Goal: Task Accomplishment & Management: Manage account settings

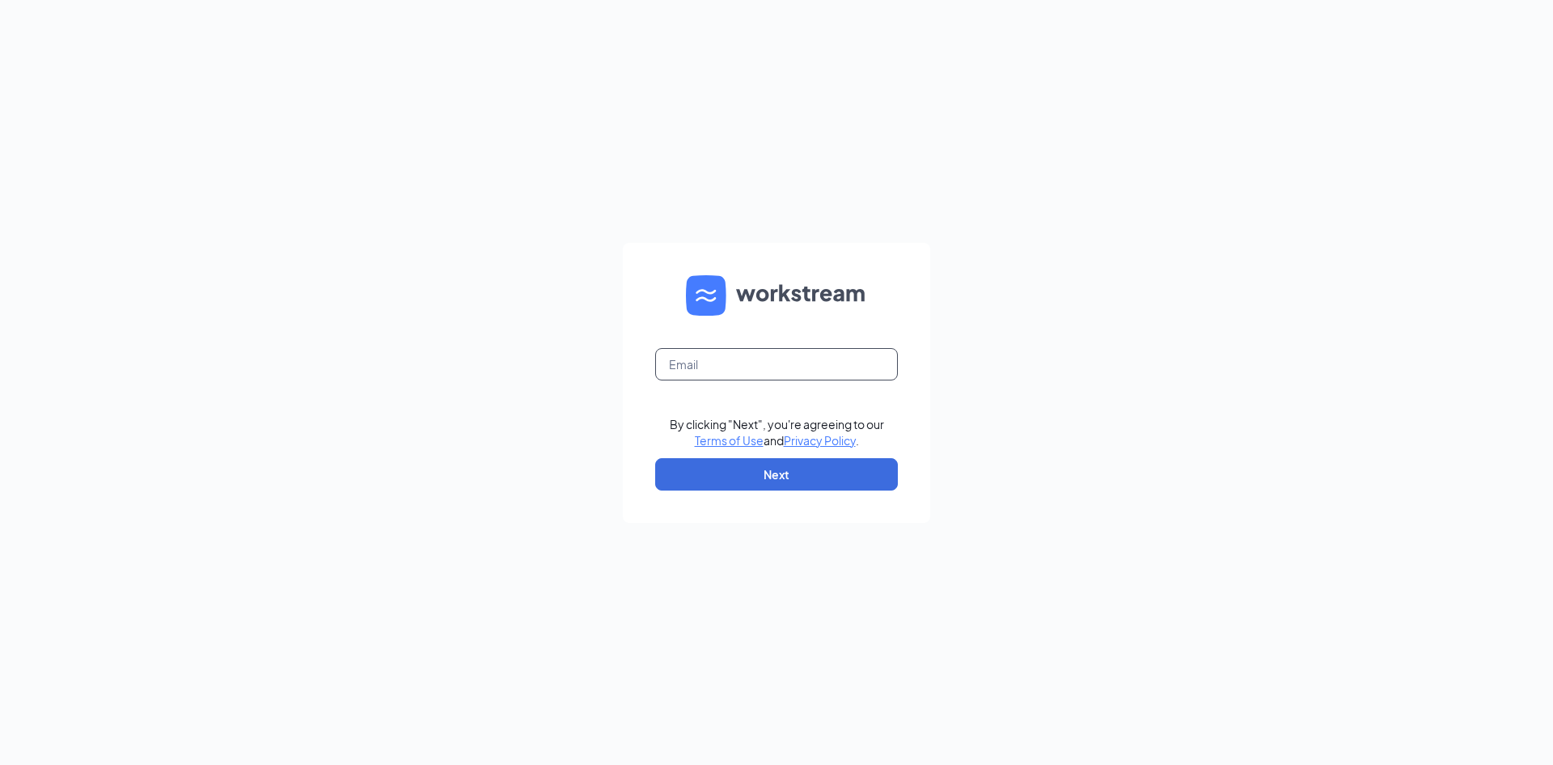
click at [769, 365] on input "text" at bounding box center [776, 364] width 243 height 32
type input "[EMAIL_ADDRESS][DOMAIN_NAME]"
click at [831, 479] on button "Next" at bounding box center [776, 474] width 243 height 32
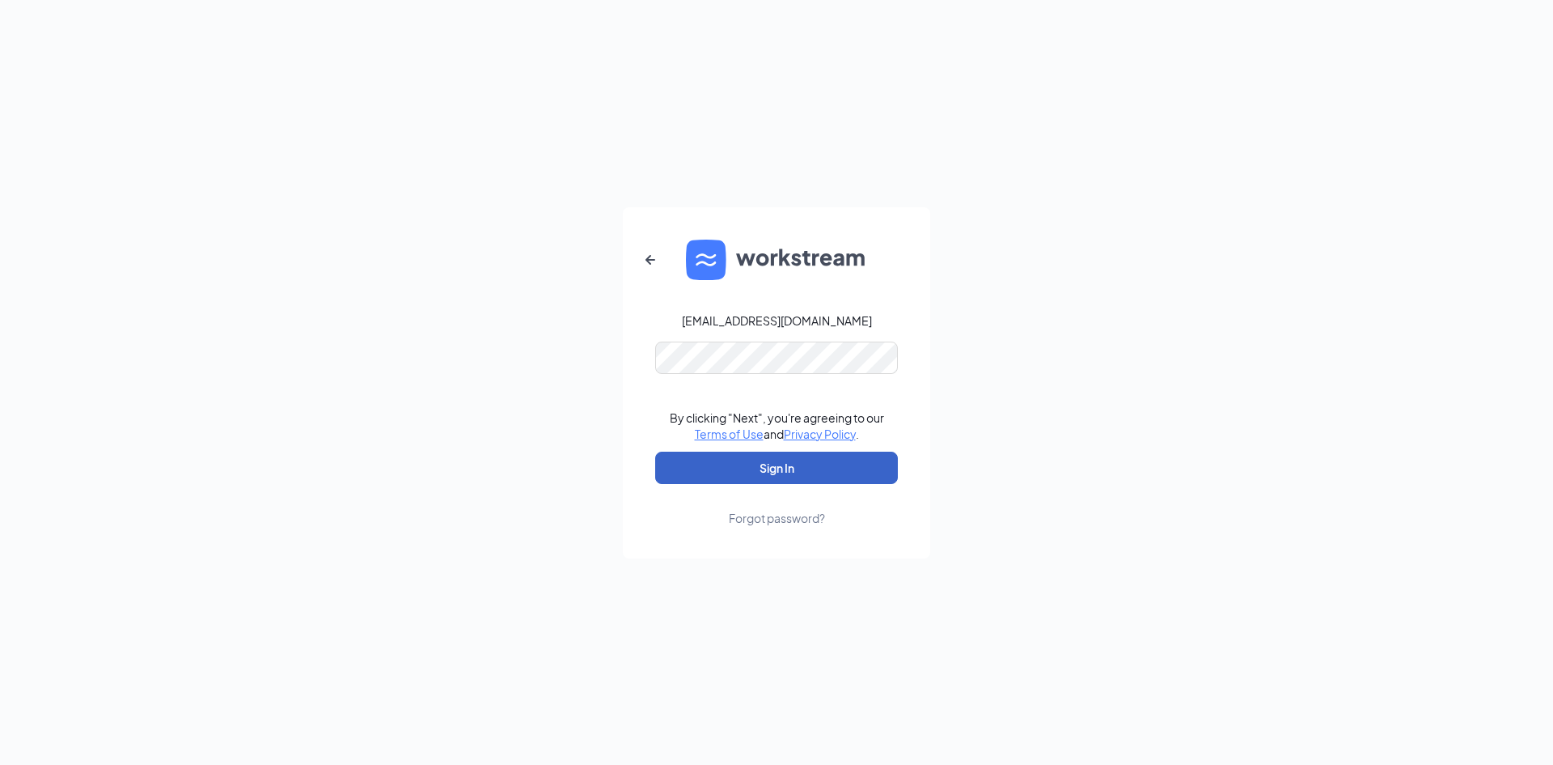
click at [786, 473] on button "Sign In" at bounding box center [776, 467] width 243 height 32
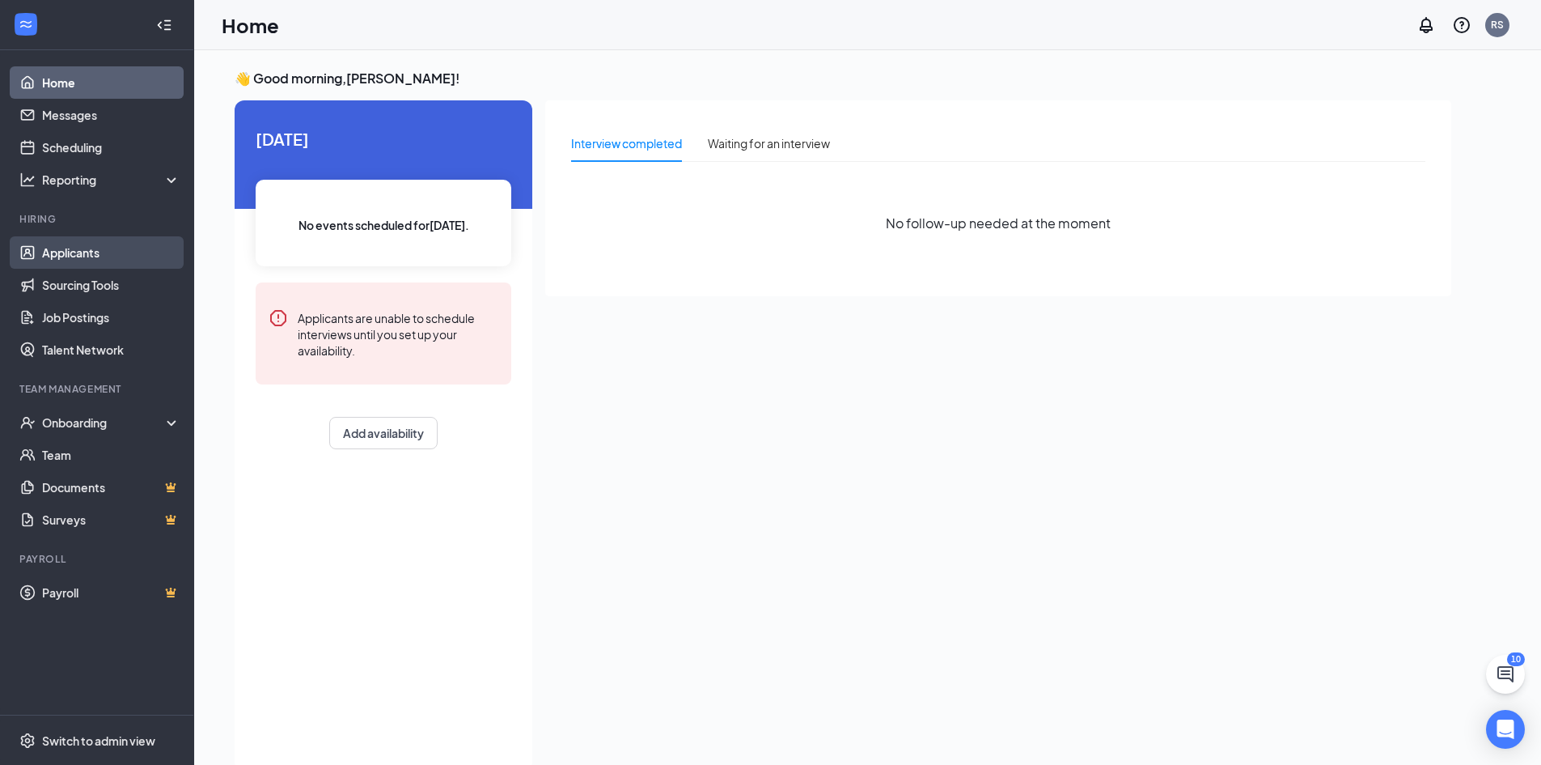
click at [54, 253] on link "Applicants" at bounding box center [111, 252] width 138 height 32
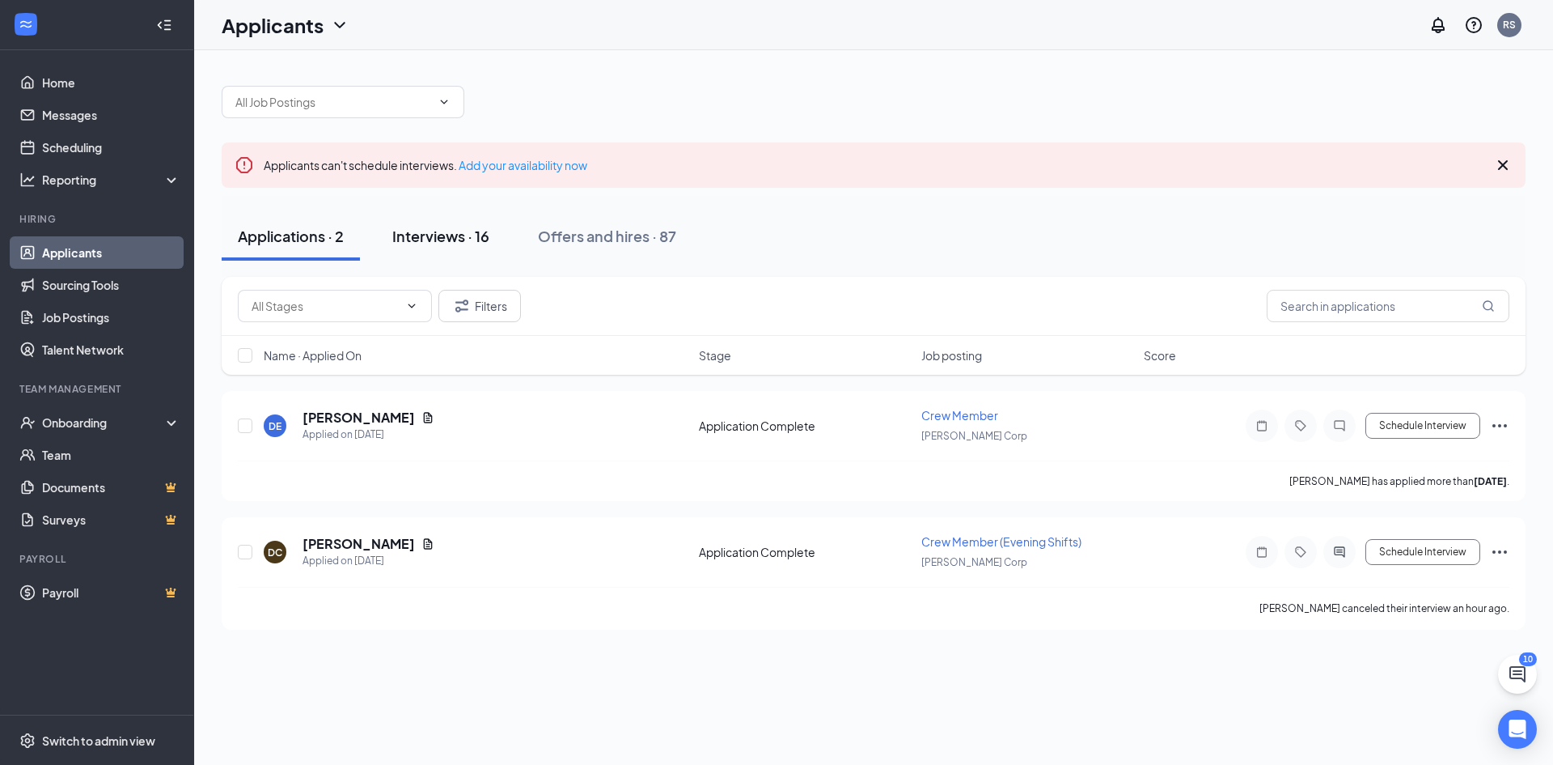
click at [427, 239] on div "Interviews · 16" at bounding box center [440, 236] width 97 height 20
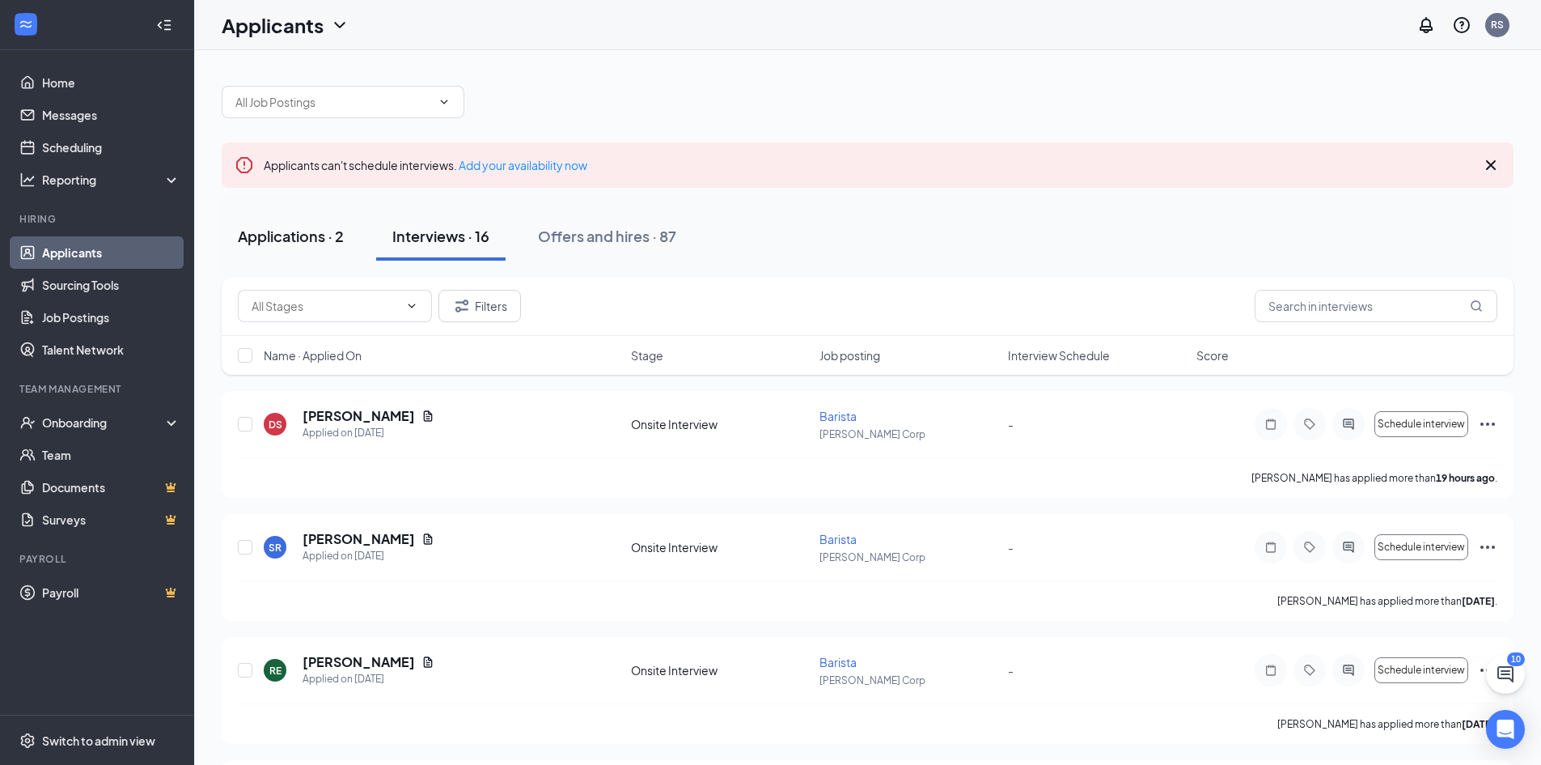
click at [298, 235] on div "Applications · 2" at bounding box center [291, 236] width 106 height 20
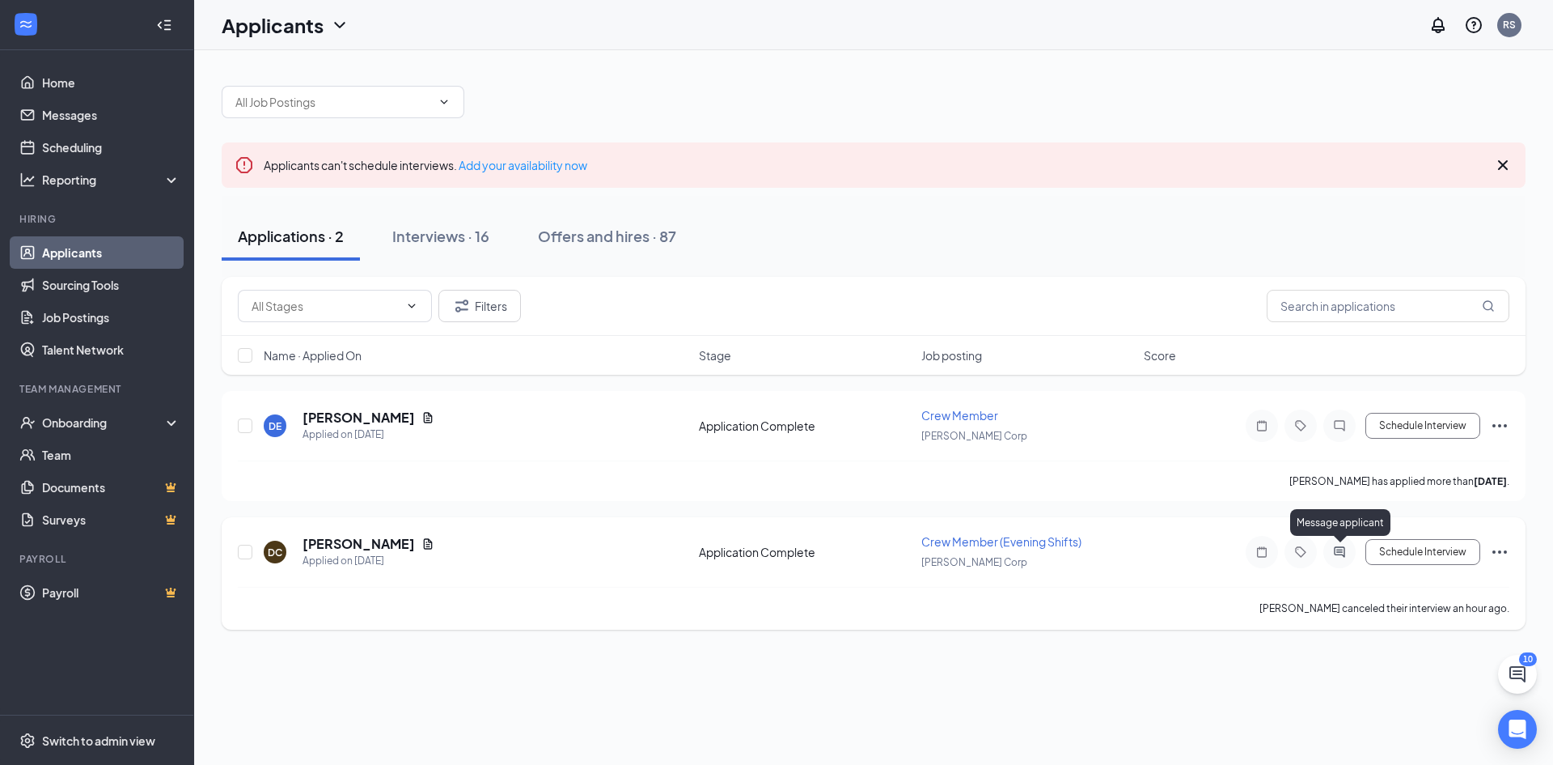
click at [1341, 549] on icon "ActiveChat" at bounding box center [1339, 551] width 19 height 13
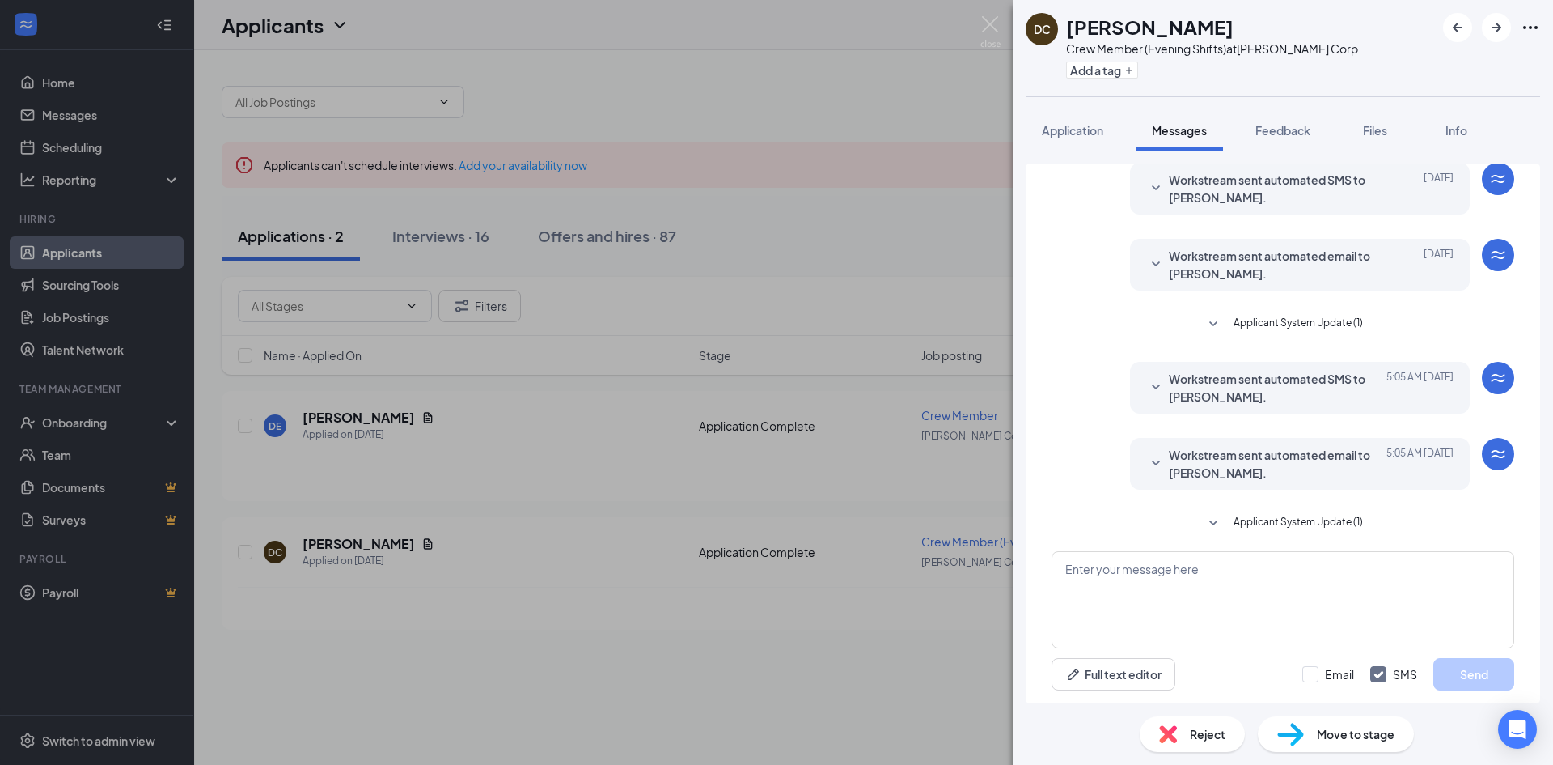
scroll to position [275, 0]
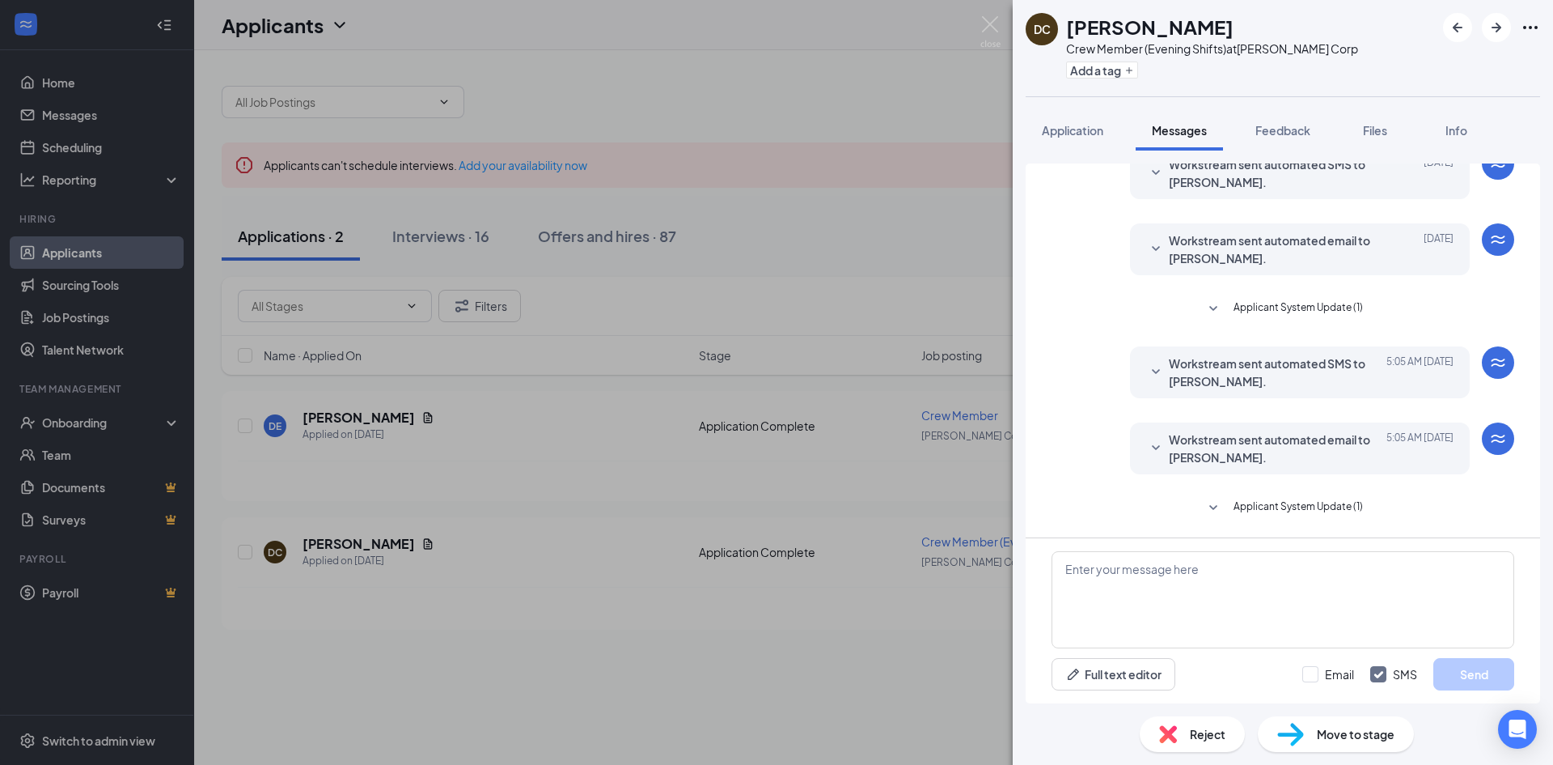
click at [1378, 736] on span "Move to stage" at bounding box center [1356, 734] width 78 height 18
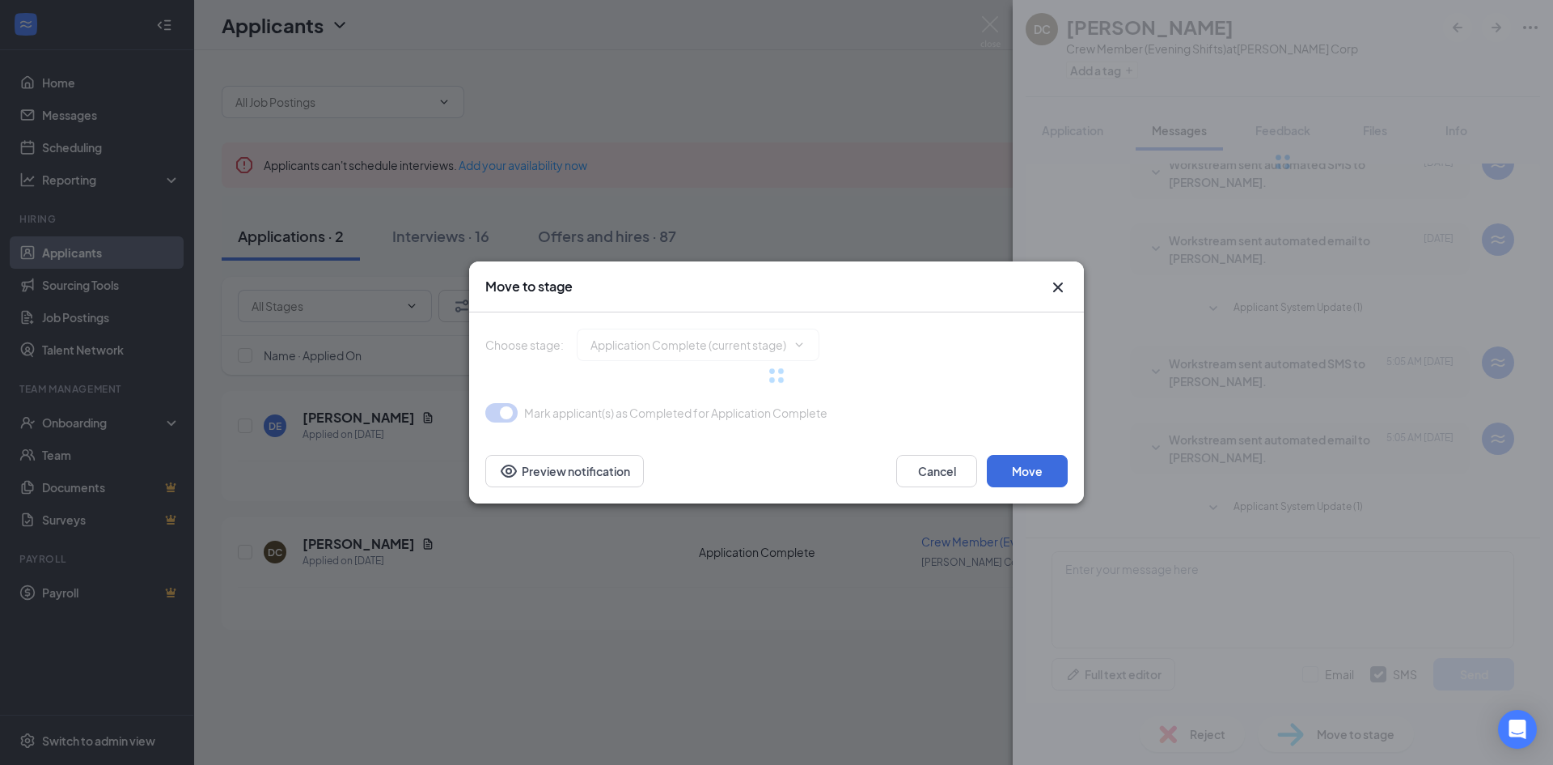
type input "Onsite Interview (next stage)"
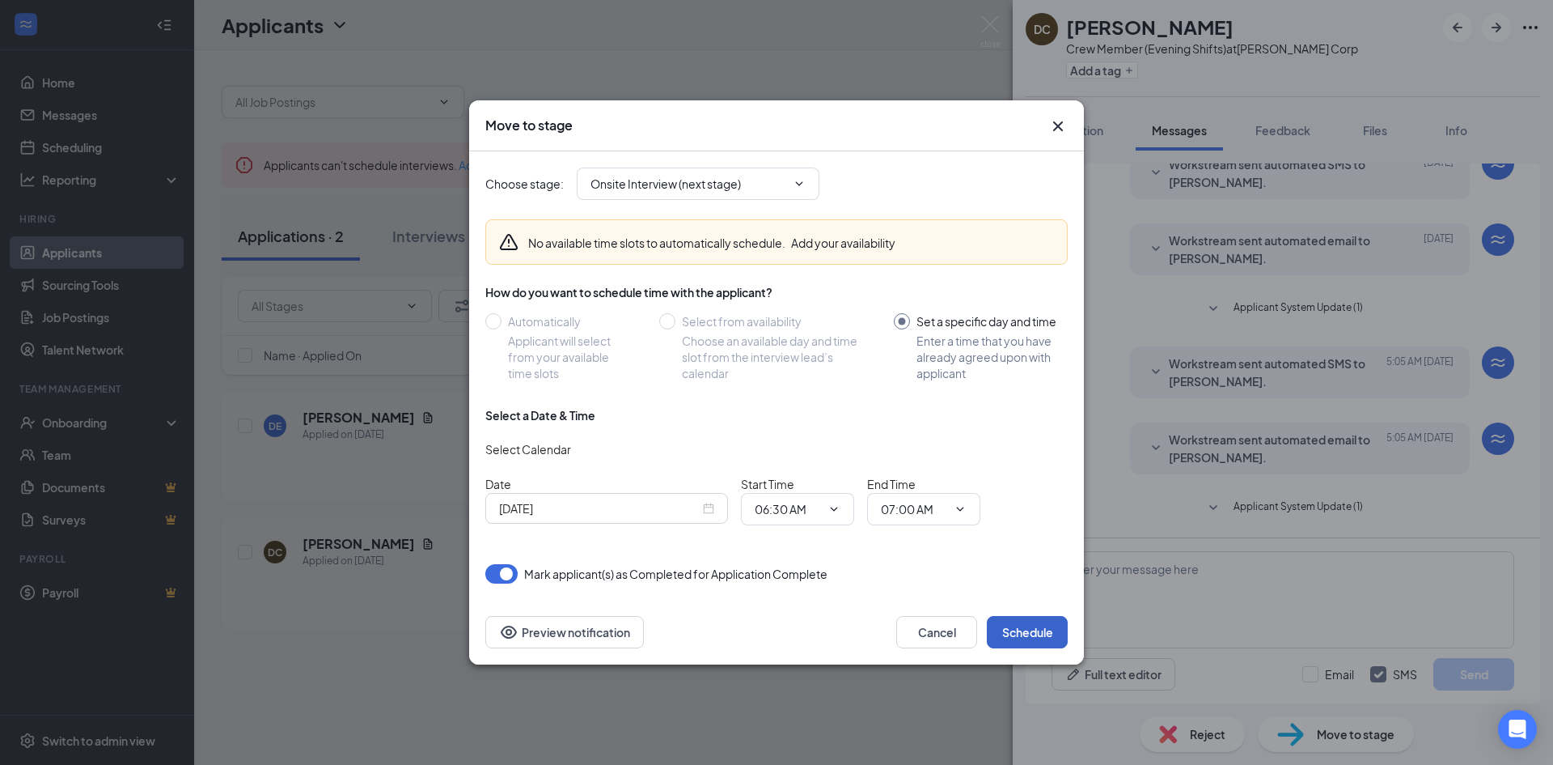
click at [1033, 632] on button "Schedule" at bounding box center [1027, 632] width 81 height 32
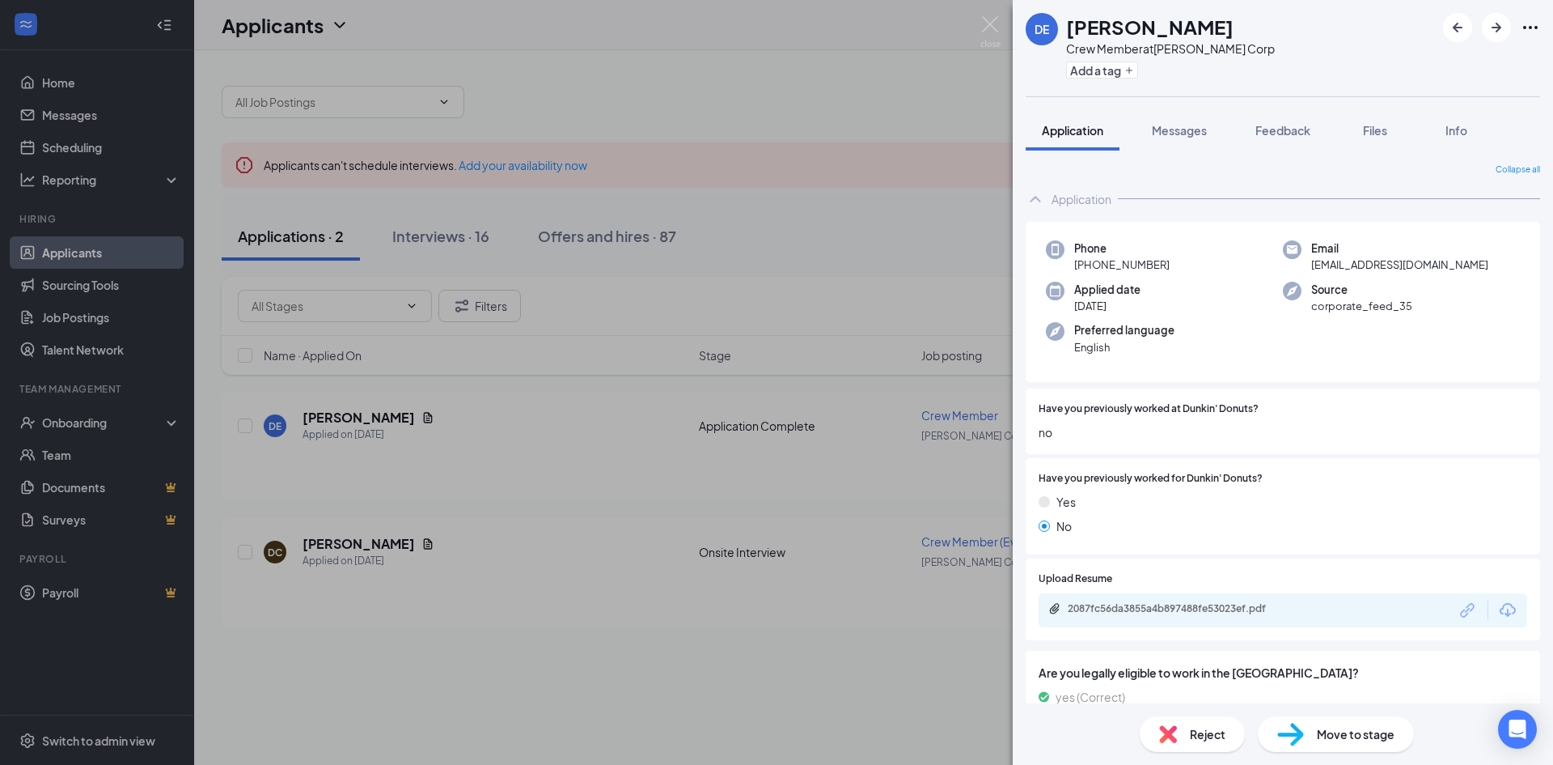
click at [57, 419] on div "DE [PERSON_NAME] Crew Member at [PERSON_NAME] Corp Add a tag Application Messag…" at bounding box center [776, 382] width 1553 height 765
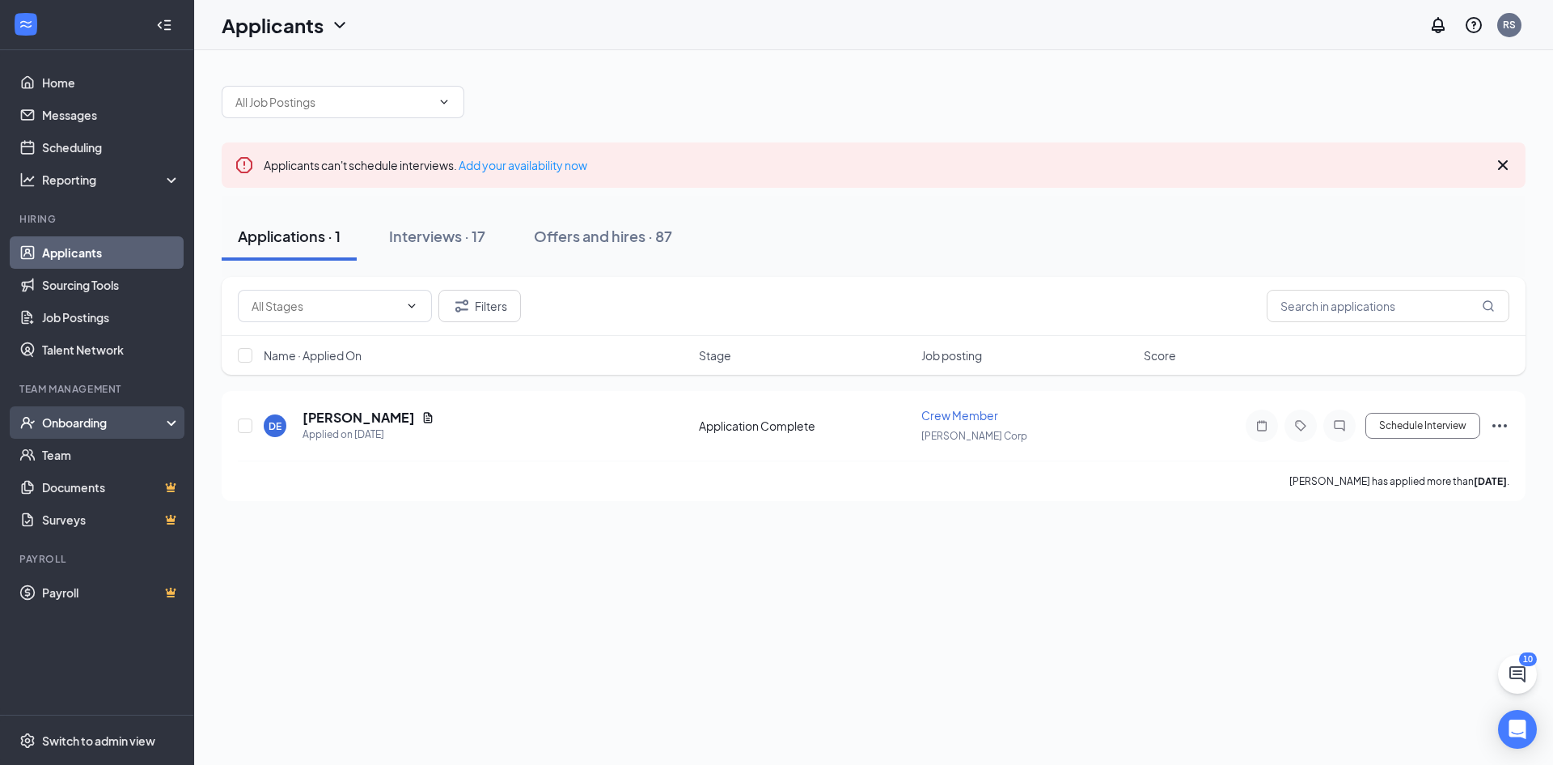
click at [173, 419] on div "Onboarding" at bounding box center [97, 422] width 194 height 32
click at [158, 417] on div "Onboarding" at bounding box center [97, 422] width 194 height 32
click at [89, 422] on div "Onboarding" at bounding box center [104, 422] width 125 height 16
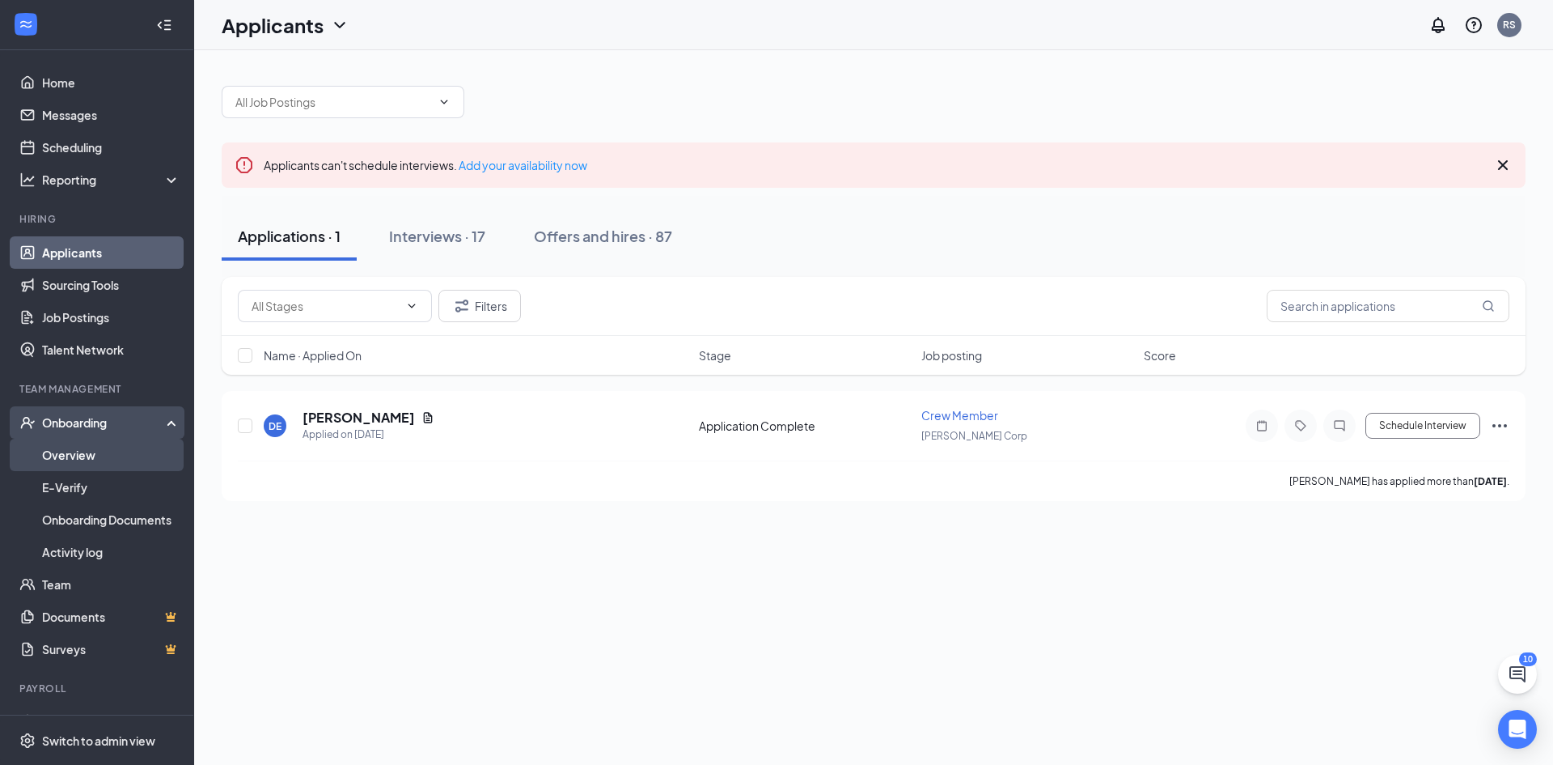
click at [87, 455] on link "Overview" at bounding box center [111, 455] width 138 height 32
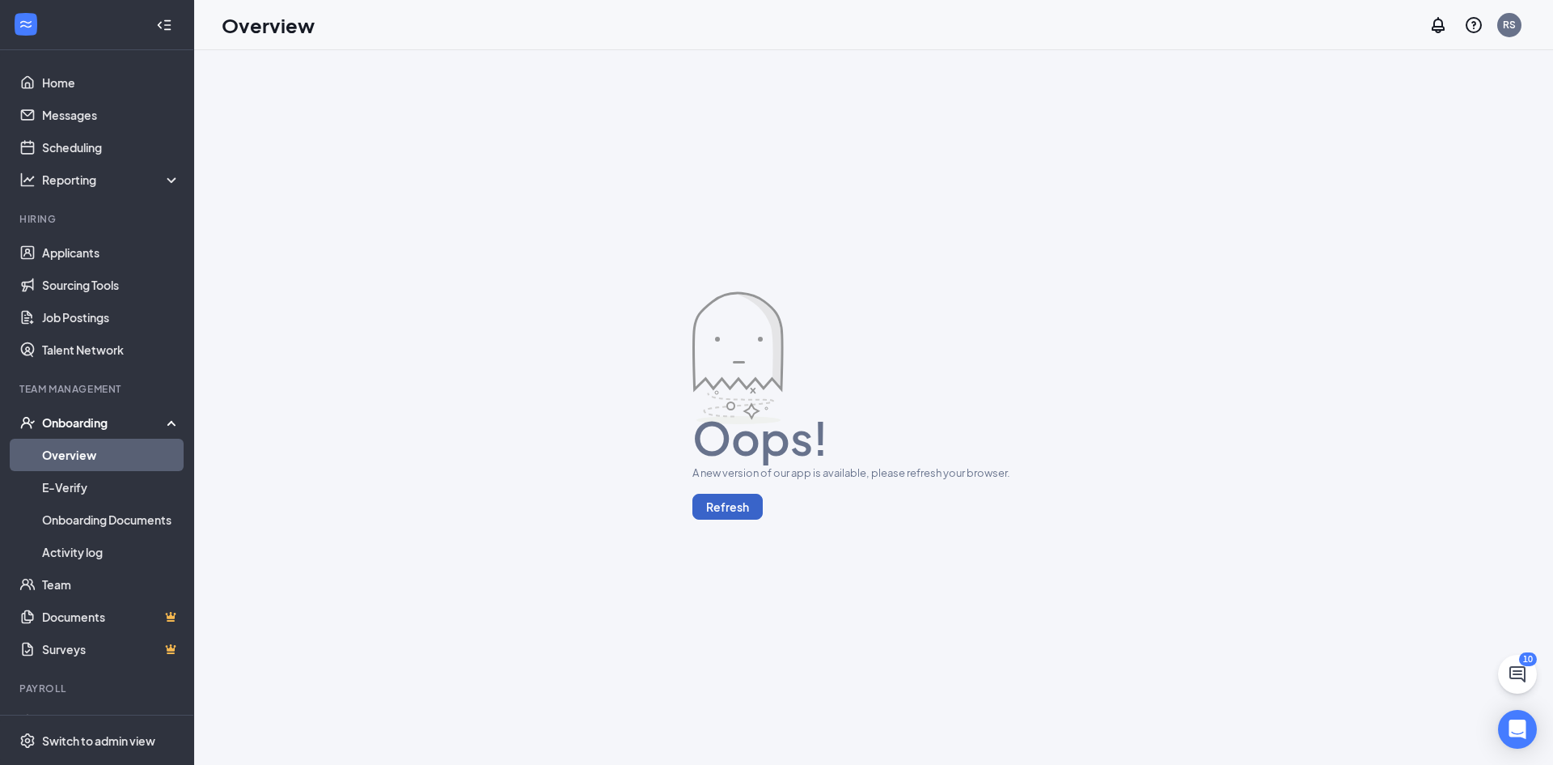
click at [737, 509] on button "Refresh" at bounding box center [728, 507] width 70 height 26
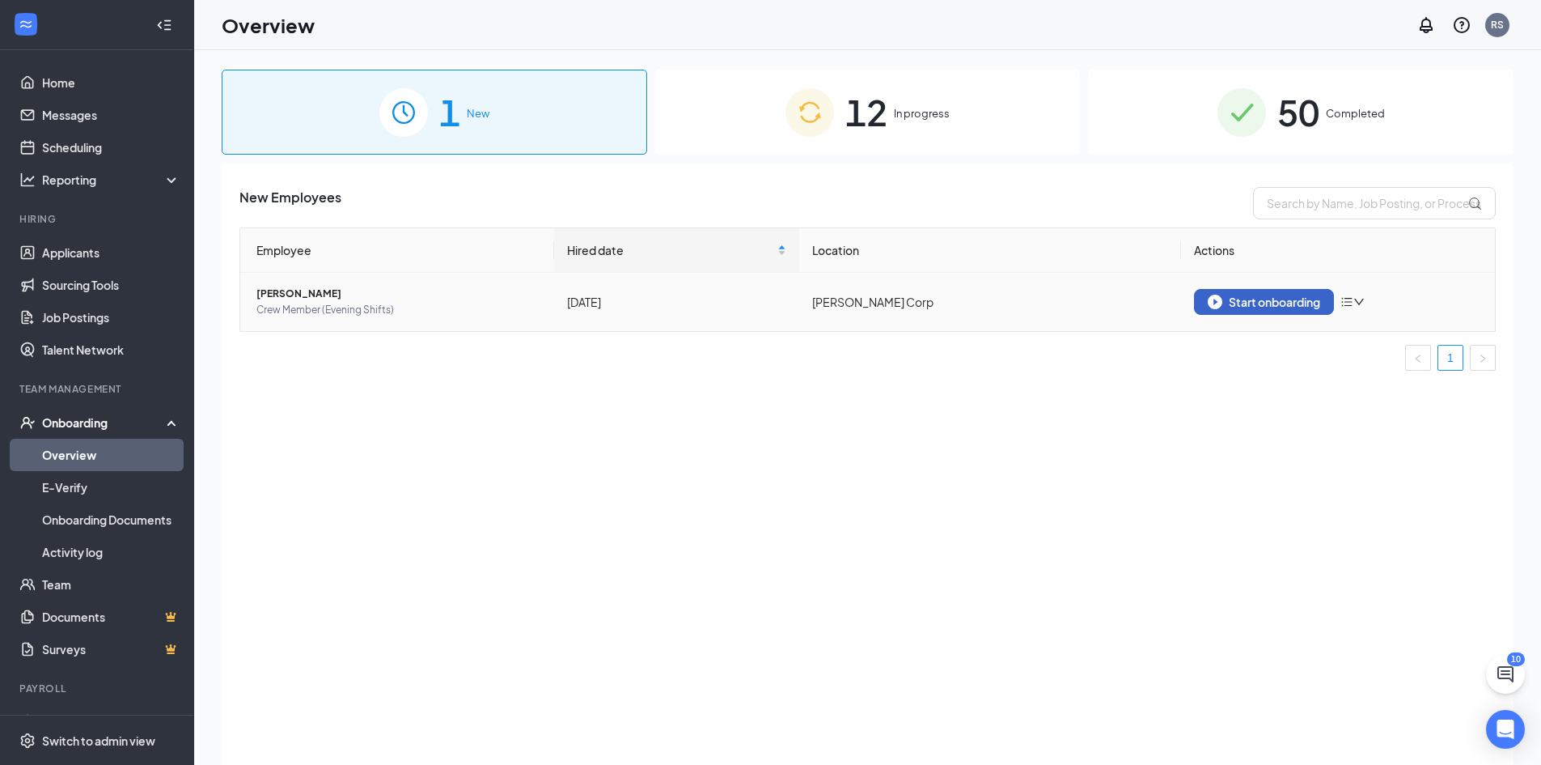
click at [1283, 303] on div "Start onboarding" at bounding box center [1264, 302] width 112 height 15
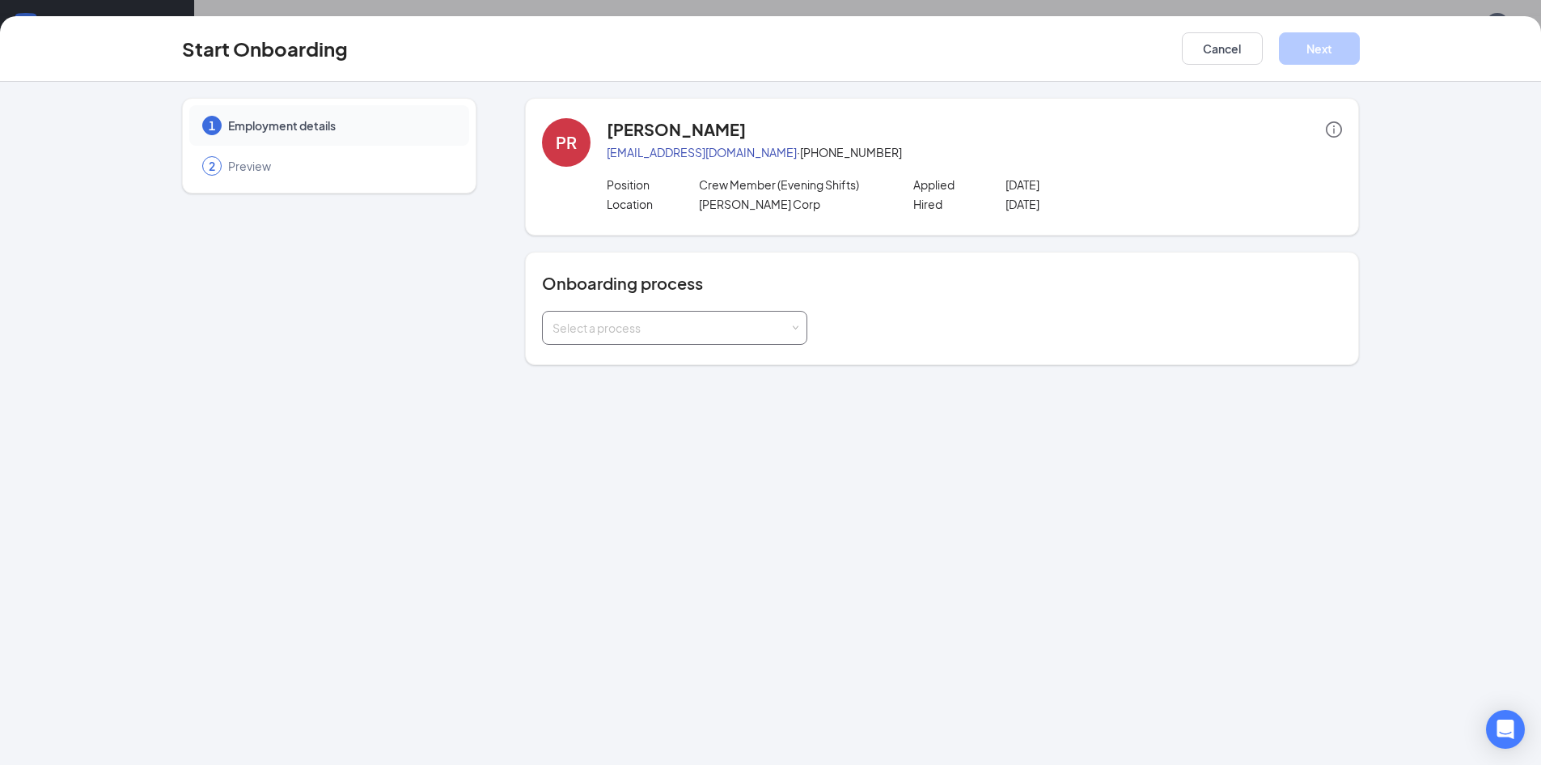
click at [796, 329] on span at bounding box center [795, 327] width 7 height 7
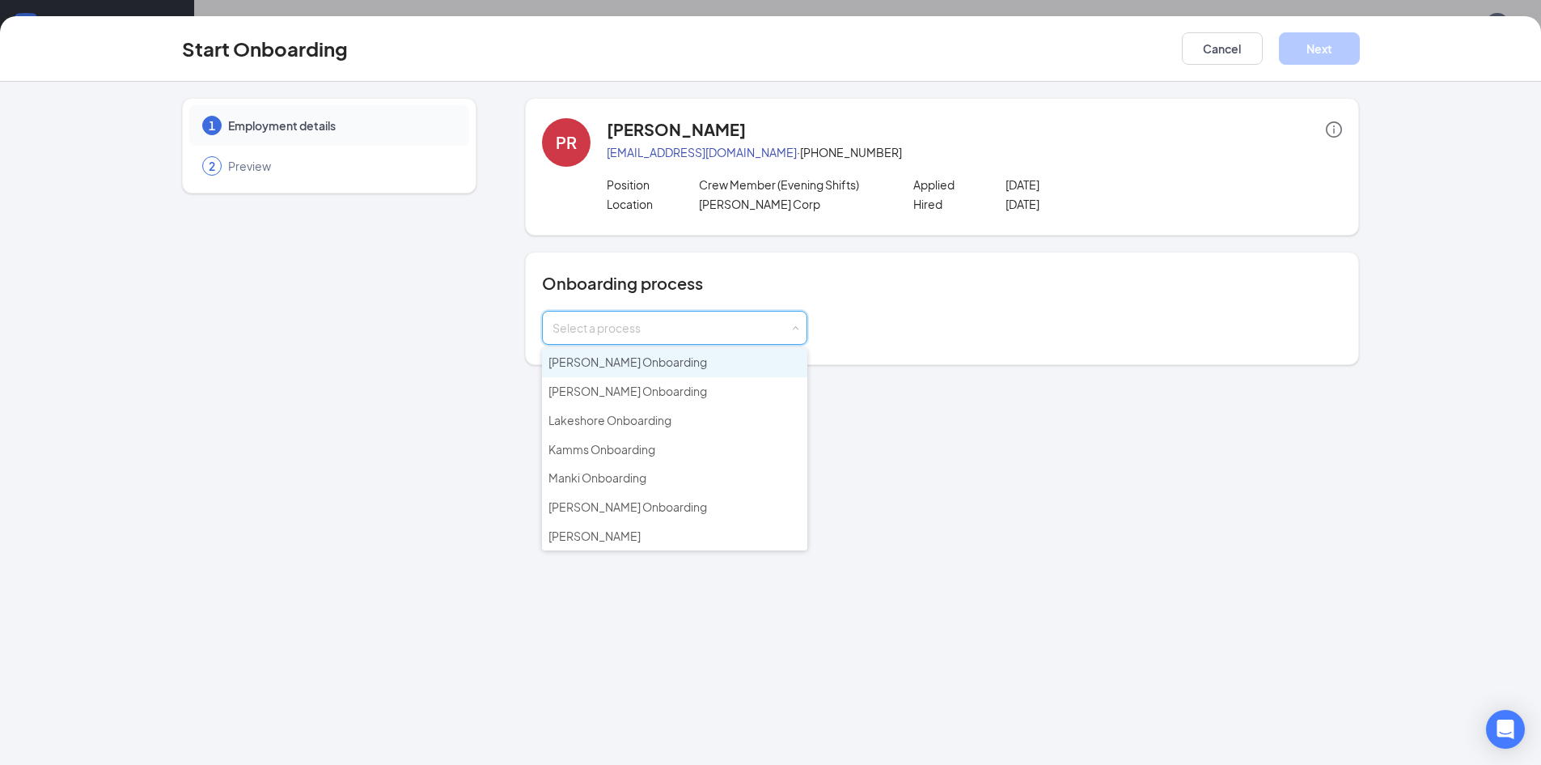
click at [771, 357] on li "Dhrumil Onboarding" at bounding box center [674, 362] width 265 height 29
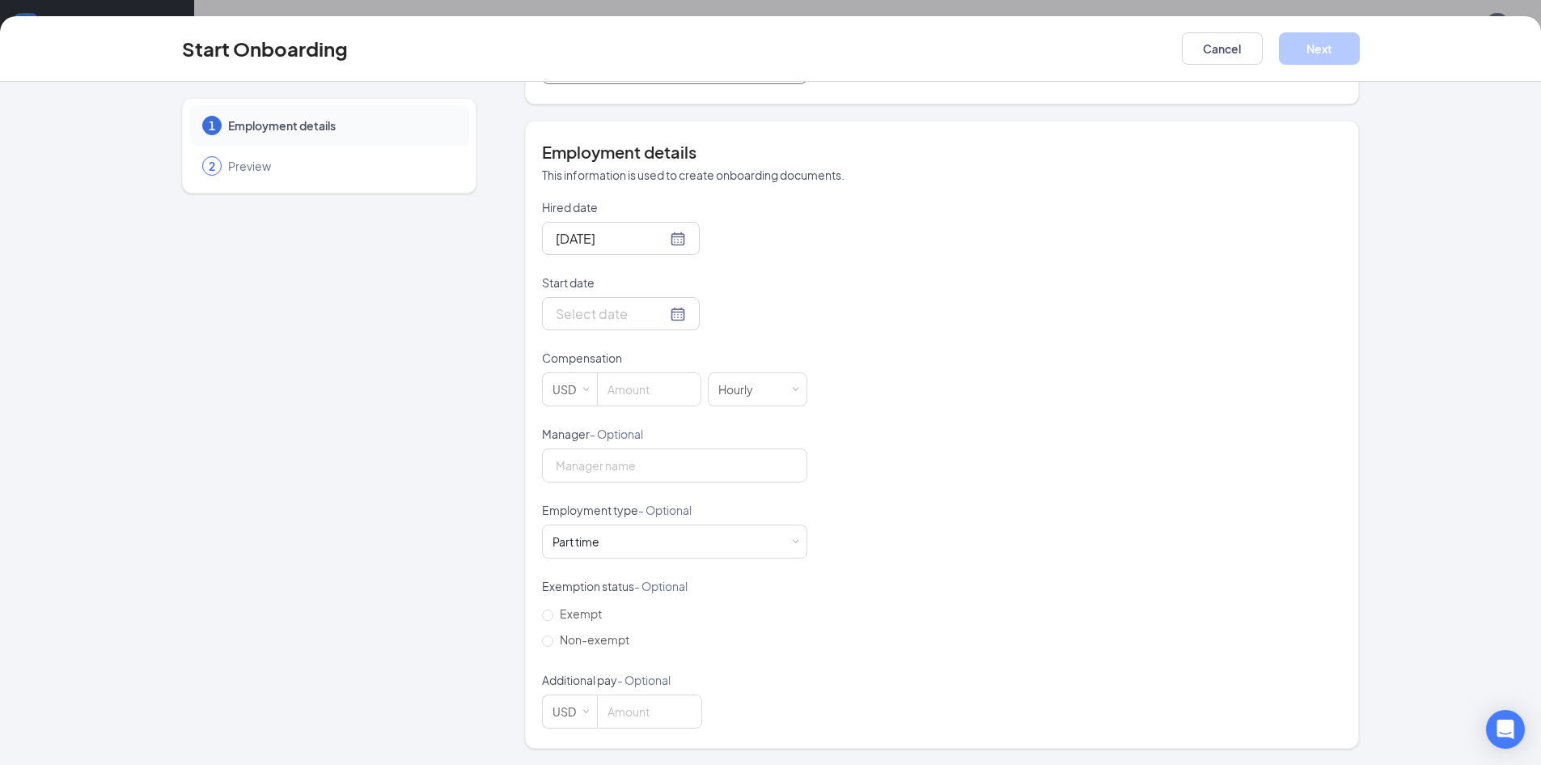
scroll to position [73, 0]
click at [657, 392] on input at bounding box center [649, 389] width 103 height 32
click at [691, 380] on span "Increase Value" at bounding box center [692, 382] width 17 height 19
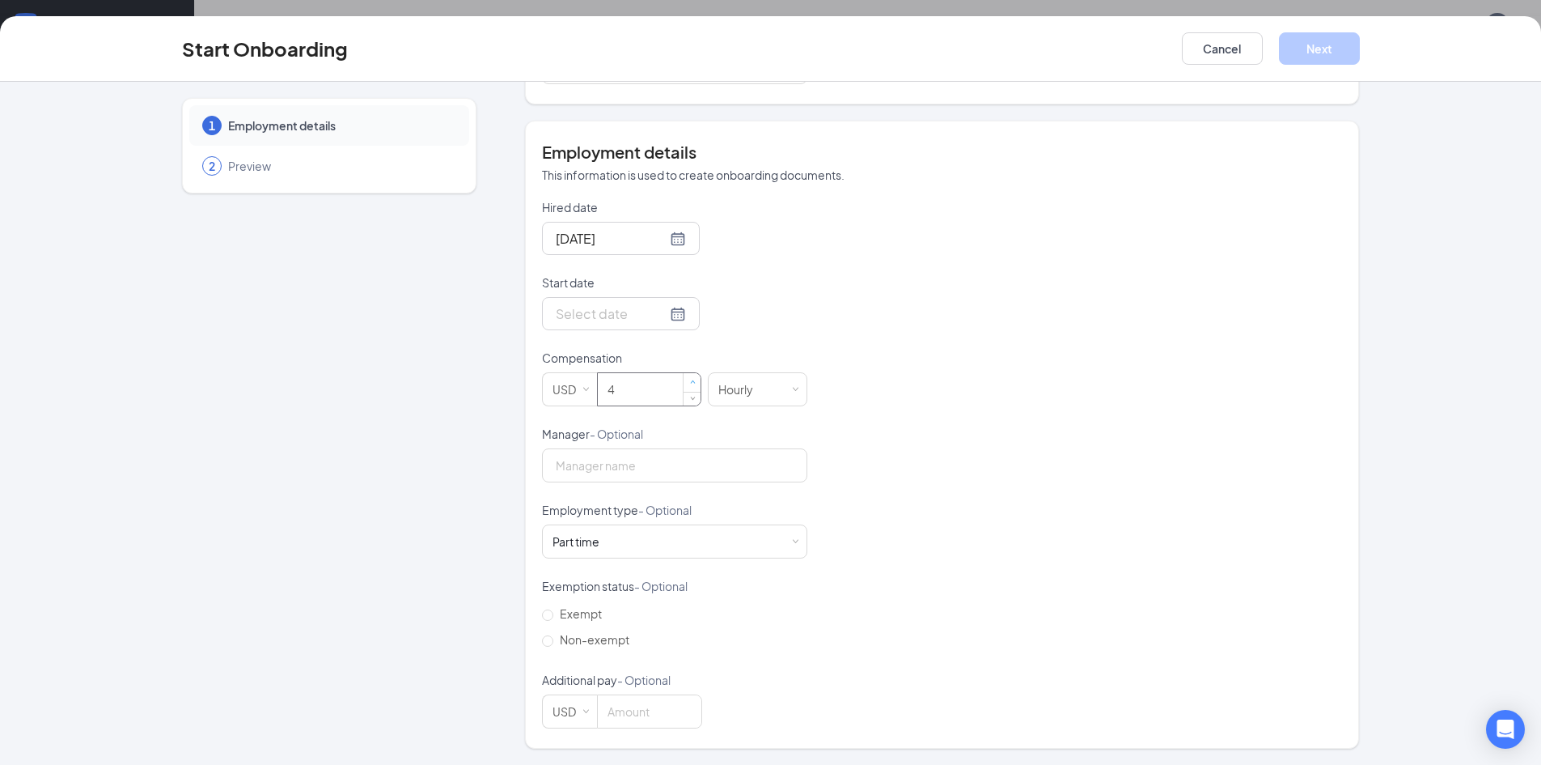
click at [691, 380] on span "Increase Value" at bounding box center [692, 382] width 17 height 19
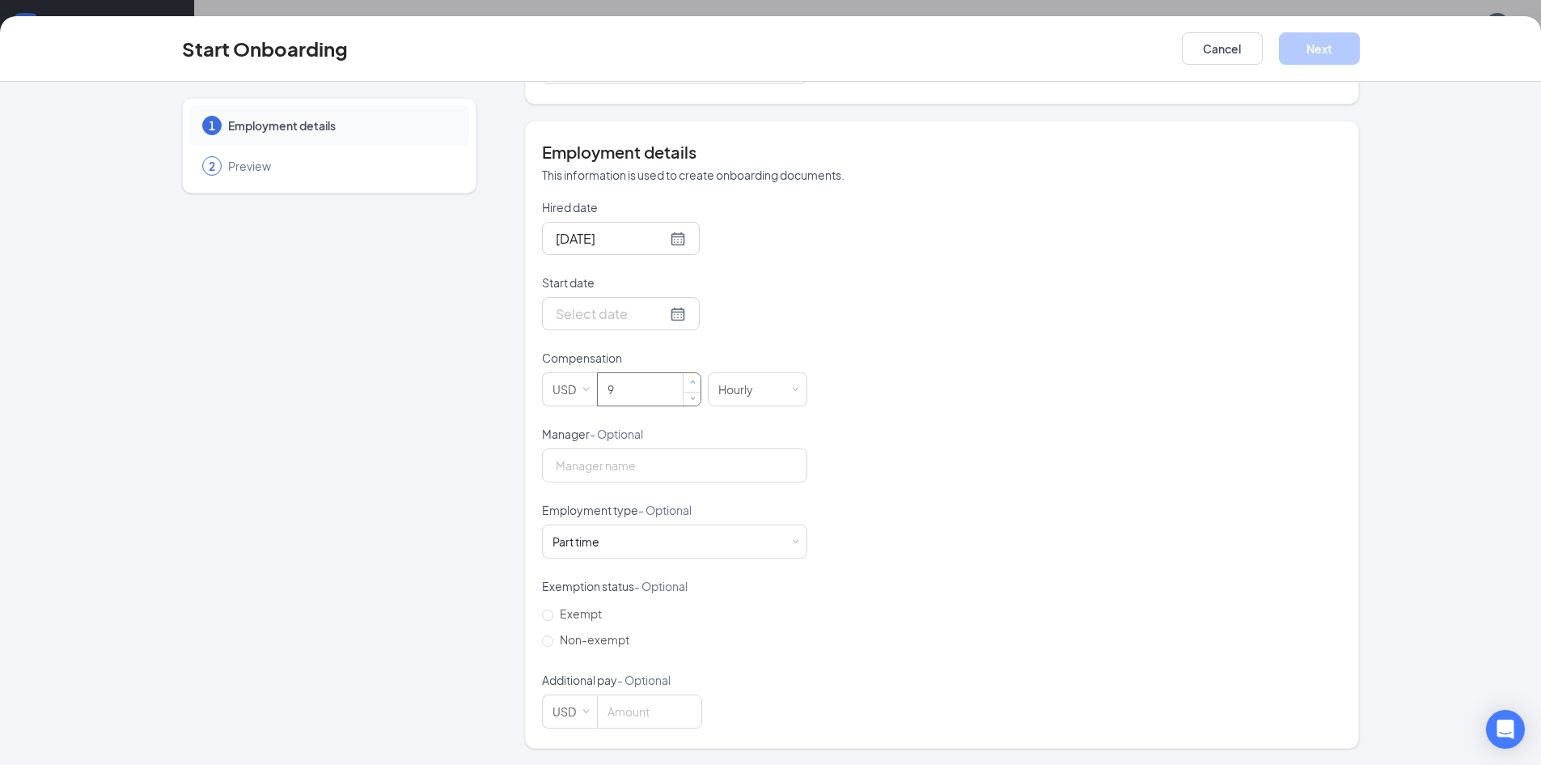
click at [691, 379] on span "Increase Value" at bounding box center [692, 382] width 17 height 19
type input "11"
click at [691, 379] on span "Increase Value" at bounding box center [692, 382] width 17 height 19
click at [984, 452] on div "Hired date Sep 15, 2025 Start date Compensation USD 11 Hourly Manager - Optiona…" at bounding box center [942, 463] width 800 height 529
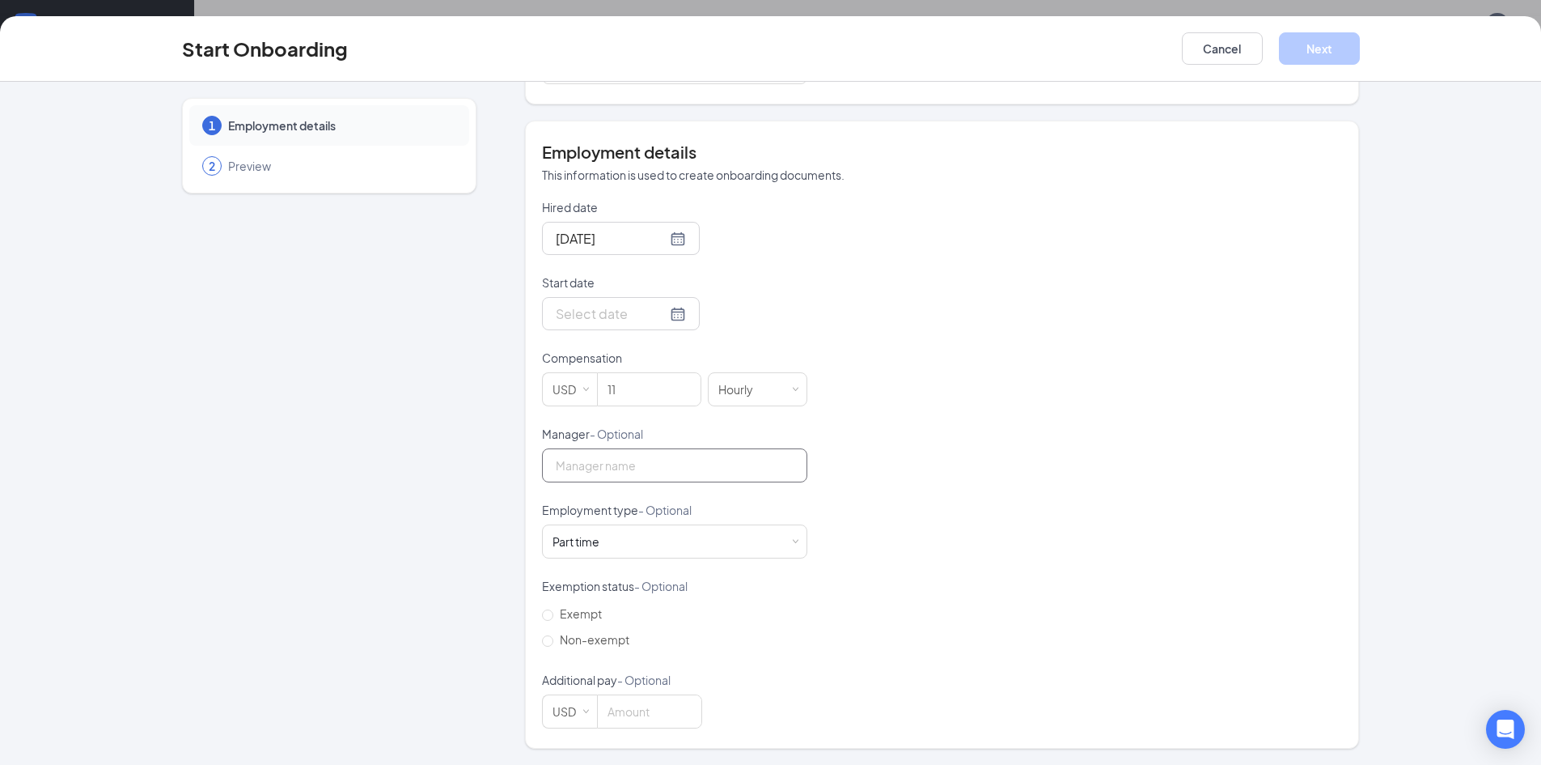
click at [657, 466] on input "Manager - Optional" at bounding box center [674, 465] width 265 height 34
type input "[PERSON_NAME]"
click at [543, 638] on input "Non-exempt" at bounding box center [547, 640] width 11 height 11
radio input "true"
click at [1201, 46] on button "Cancel" at bounding box center [1222, 48] width 81 height 32
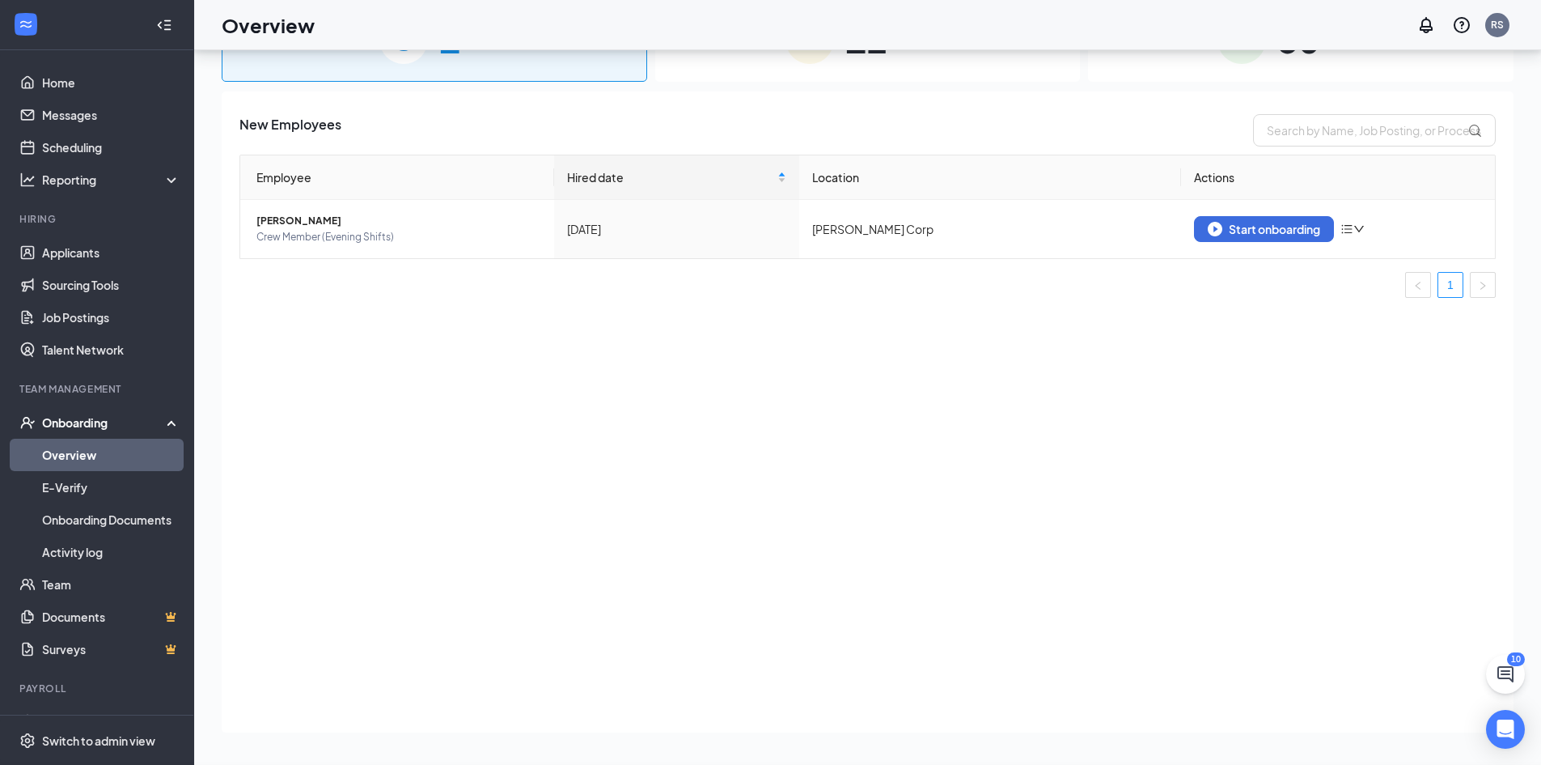
scroll to position [0, 0]
click at [168, 421] on icon at bounding box center [174, 421] width 13 height 0
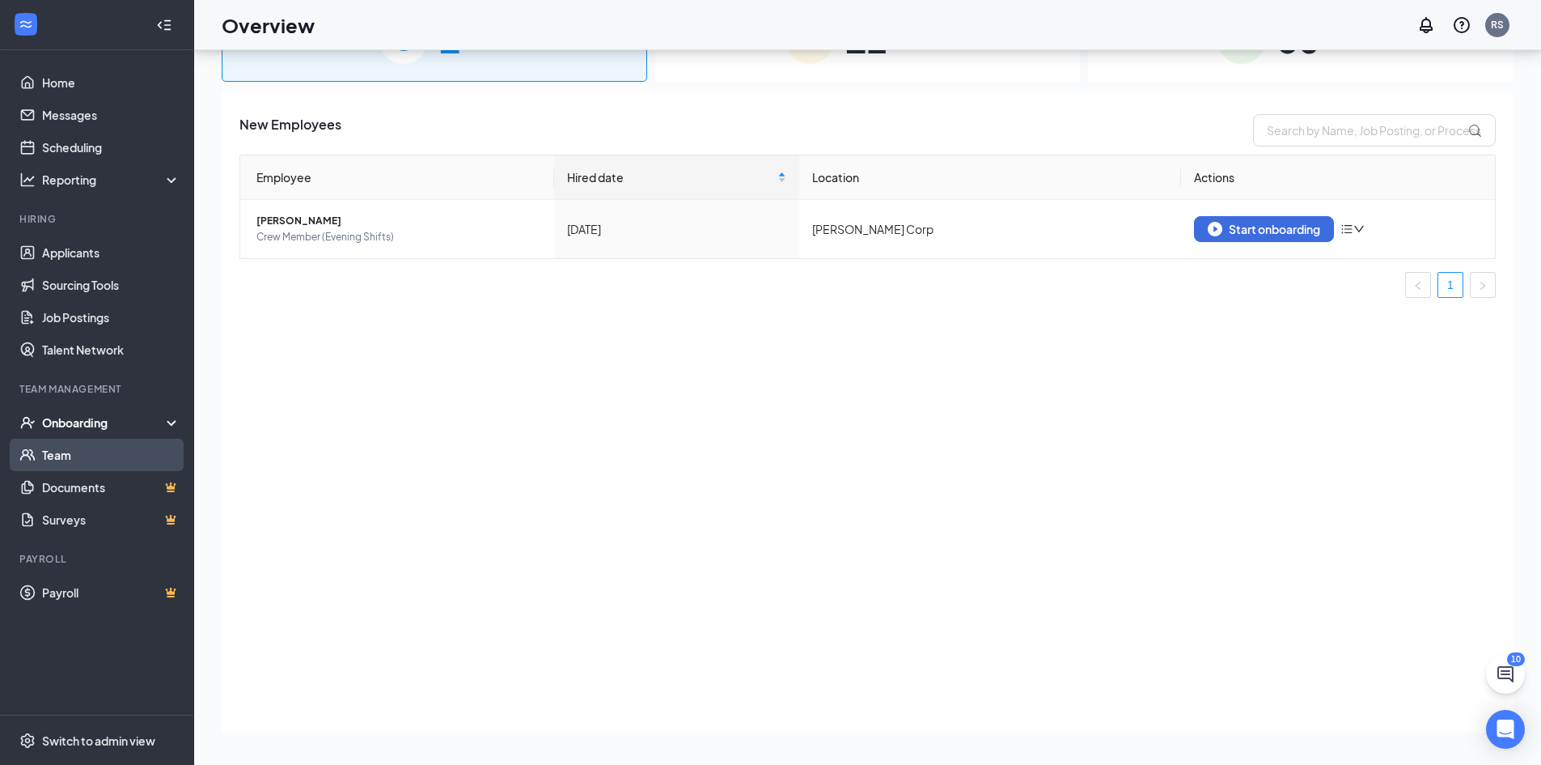
click at [157, 462] on link "Team" at bounding box center [111, 455] width 138 height 32
